Goal: Information Seeking & Learning: Learn about a topic

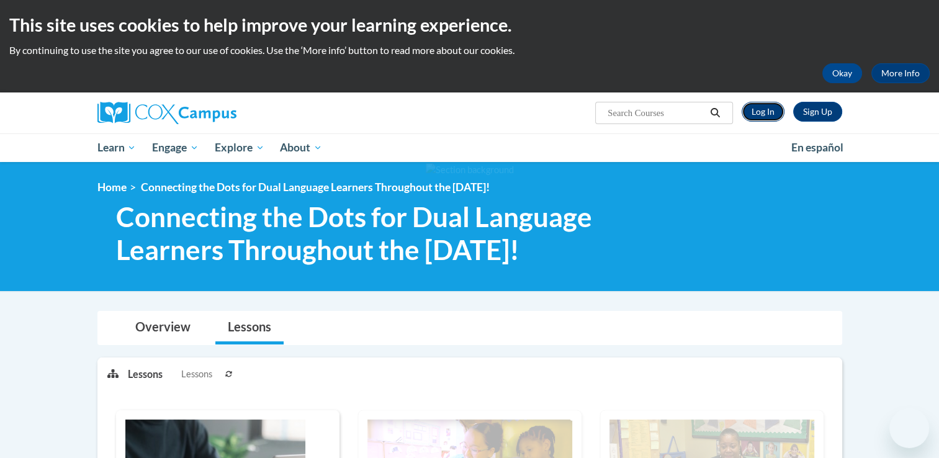
click at [772, 107] on link "Log In" at bounding box center [763, 112] width 43 height 20
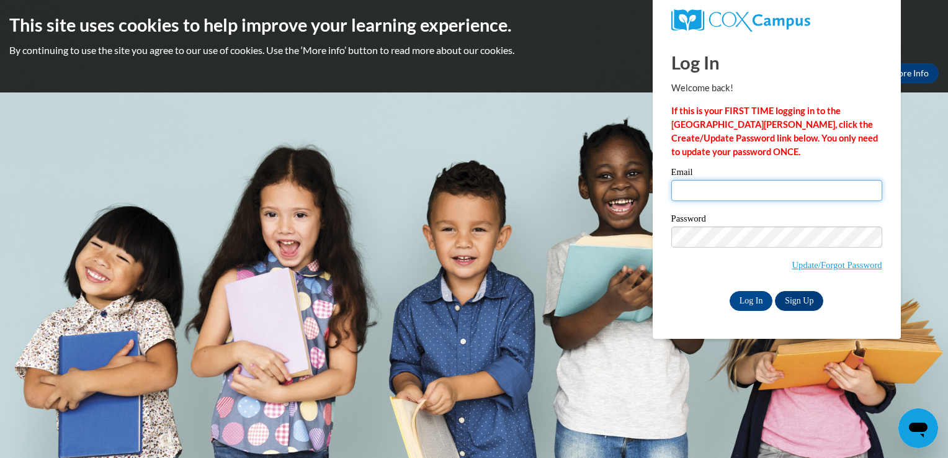
type input "espeedy@ivytech.edu"
click at [745, 312] on div "Log In Welcome back! If this is your FIRST TIME logging in to the NEW Cox Campu…" at bounding box center [776, 188] width 267 height 302
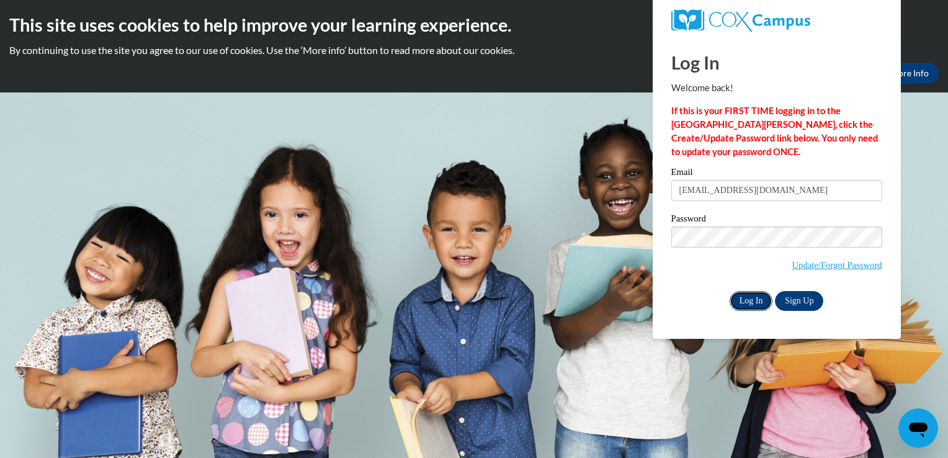
click at [741, 302] on input "Log In" at bounding box center [751, 301] width 43 height 20
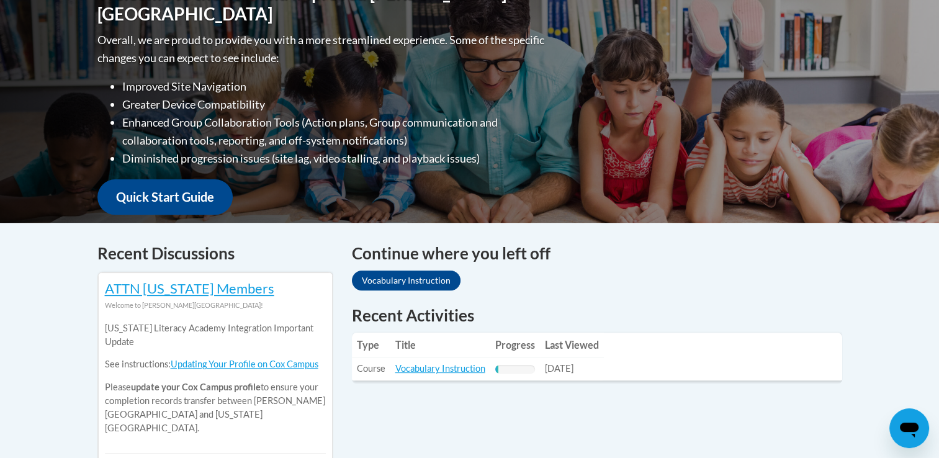
scroll to position [313, 0]
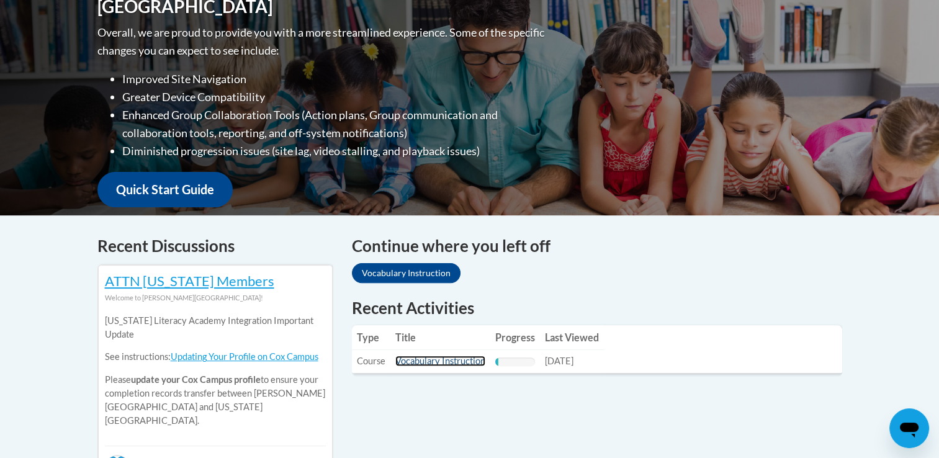
click at [436, 359] on link "Vocabulary Instruction" at bounding box center [440, 361] width 90 height 11
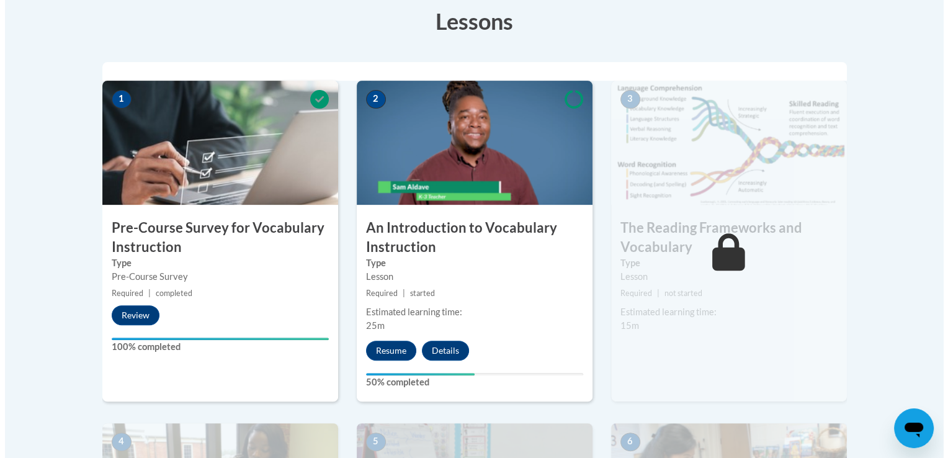
scroll to position [472, 0]
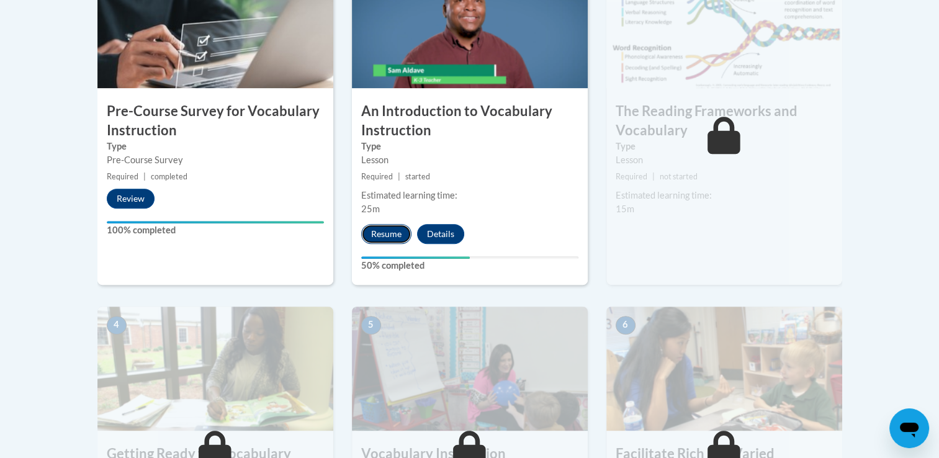
click at [380, 231] on button "Resume" at bounding box center [386, 234] width 50 height 20
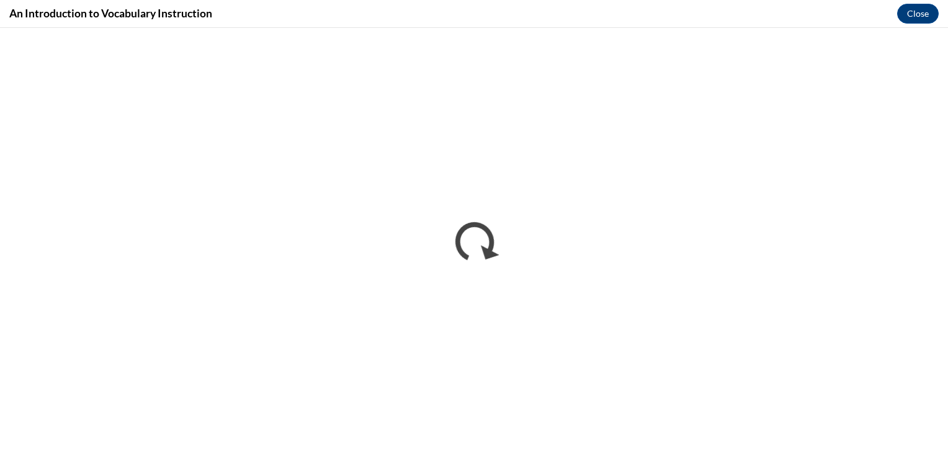
scroll to position [0, 0]
click at [352, 15] on div "An Introduction to Vocabulary Instruction Close" at bounding box center [474, 14] width 948 height 28
